Goal: Task Accomplishment & Management: Complete application form

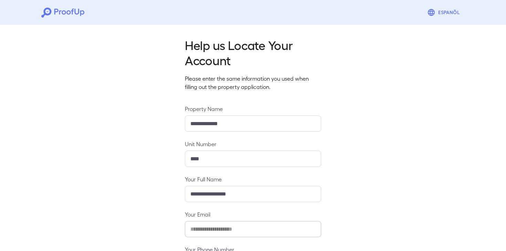
scroll to position [61, 0]
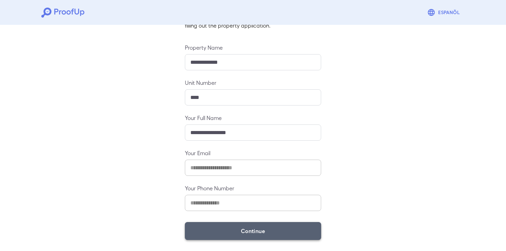
click at [224, 229] on button "Continue" at bounding box center [253, 231] width 136 height 18
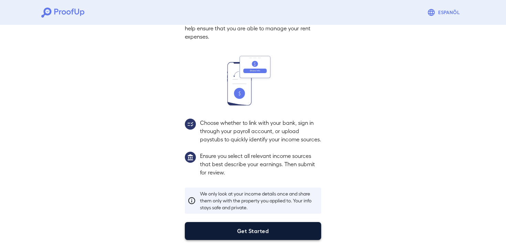
click at [234, 233] on button "Get Started" at bounding box center [253, 231] width 136 height 18
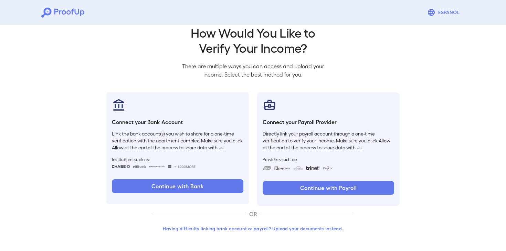
scroll to position [12, 0]
click at [251, 226] on button "Having difficulty linking bank account or payroll? Upload your documents instea…" at bounding box center [252, 228] width 201 height 12
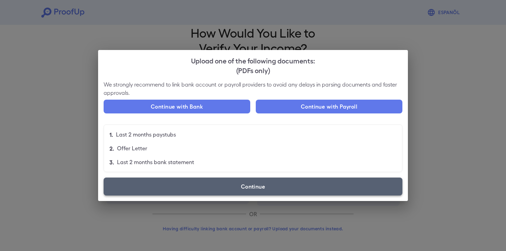
click at [235, 189] on label "Continue" at bounding box center [253, 186] width 299 height 18
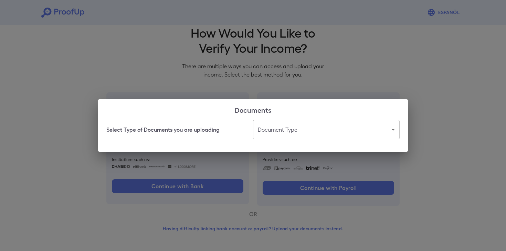
click at [300, 111] on h2 "Documents" at bounding box center [253, 109] width 310 height 21
click at [294, 120] on body "Espanõl Go back How Would You Like to Verify Your Income? There are multiple wa…" at bounding box center [253, 119] width 506 height 263
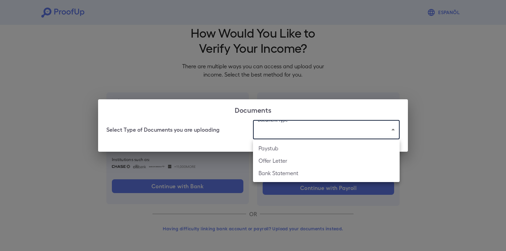
click at [279, 150] on li "Paystub" at bounding box center [326, 148] width 147 height 12
type input "*******"
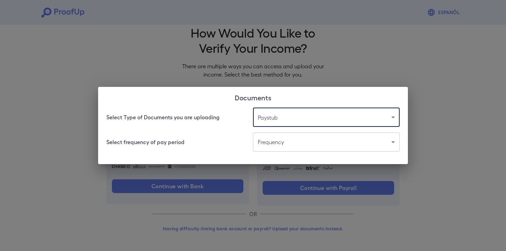
click at [279, 140] on body "Espanõl Go back How Would You Like to Verify Your Income? There are multiple wa…" at bounding box center [253, 119] width 506 height 263
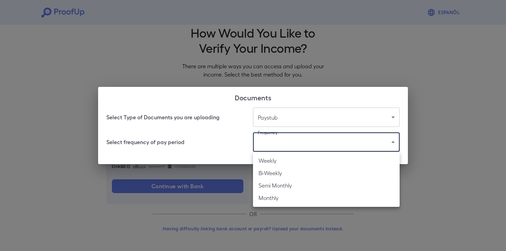
click at [269, 173] on li "Bi-Weekly" at bounding box center [326, 173] width 147 height 12
type input "*********"
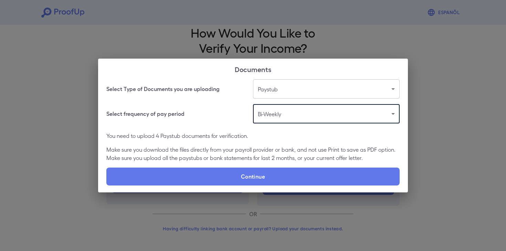
click at [269, 173] on label "Continue" at bounding box center [252, 176] width 293 height 18
click at [107, 185] on input "Continue" at bounding box center [106, 185] width 0 height 0
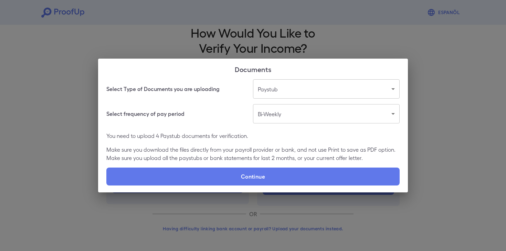
type input "**********"
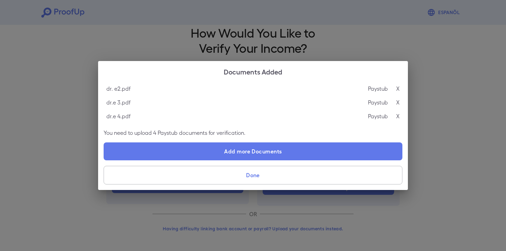
click at [64, 98] on div "Documents Added dr. e2.pdf Paystub X dr.e 3.pdf Paystub X dr.e 4.pdf Paystub X …" at bounding box center [253, 125] width 506 height 251
